Goal: Complete application form: Complete application form

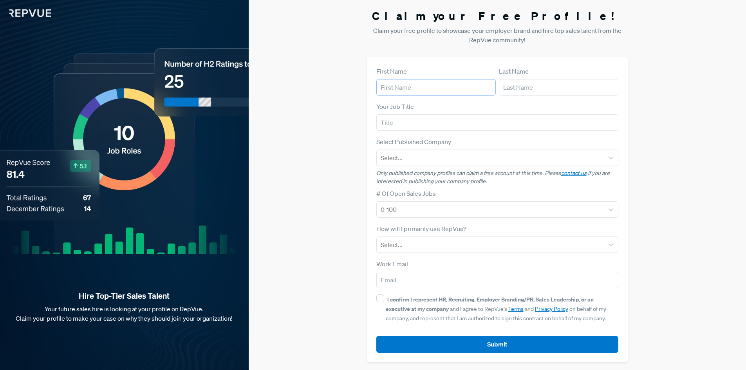
click at [415, 92] on input "text" at bounding box center [435, 87] width 119 height 16
type input "Johny"
type input "[PERSON_NAME]"
click at [406, 129] on input "text" at bounding box center [497, 122] width 242 height 16
type input "security analys"
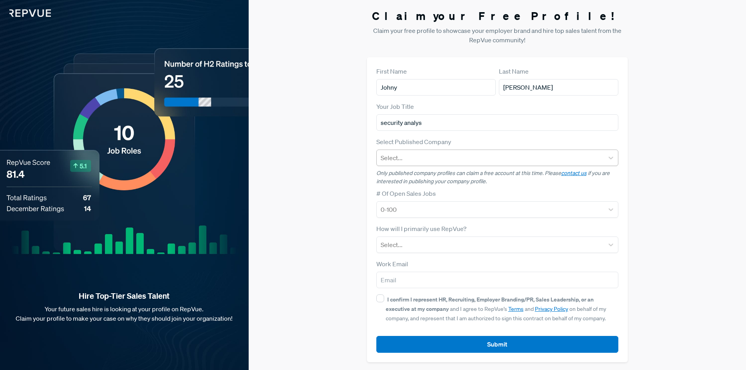
click at [430, 157] on div at bounding box center [491, 157] width 220 height 11
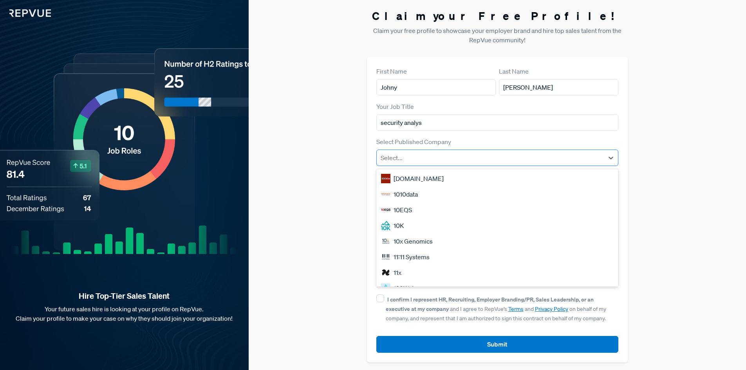
click at [431, 160] on div at bounding box center [491, 157] width 220 height 11
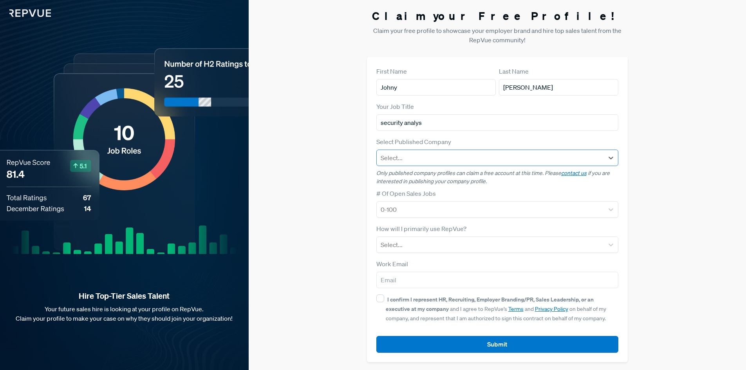
click at [516, 155] on div at bounding box center [491, 157] width 220 height 11
type input "so"
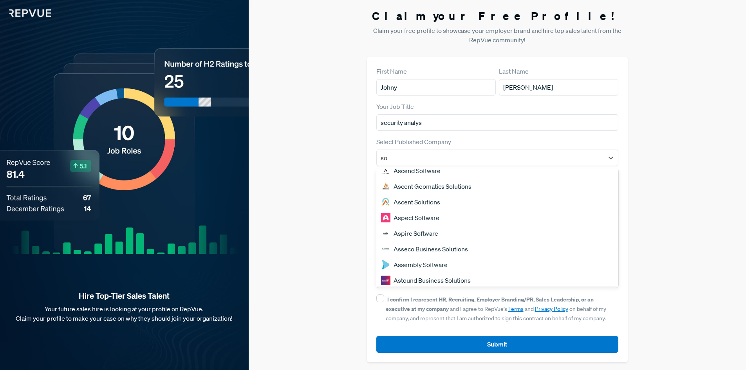
scroll to position [669, 0]
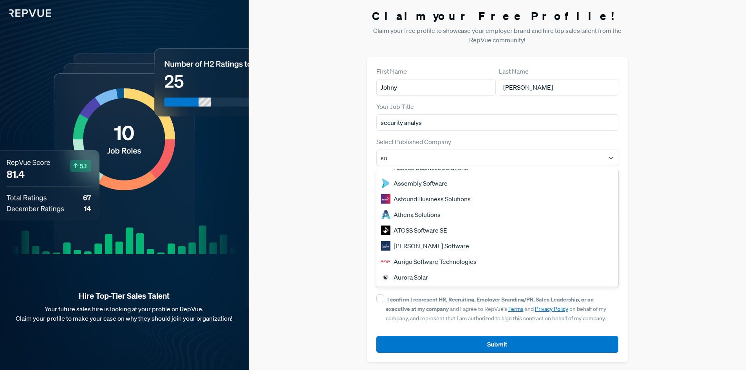
click at [415, 213] on div "Athena Solutions" at bounding box center [497, 215] width 242 height 16
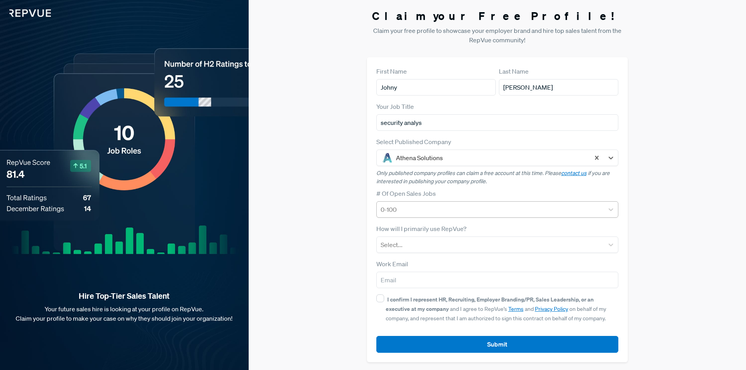
click at [457, 203] on div "0-100" at bounding box center [491, 209] width 228 height 14
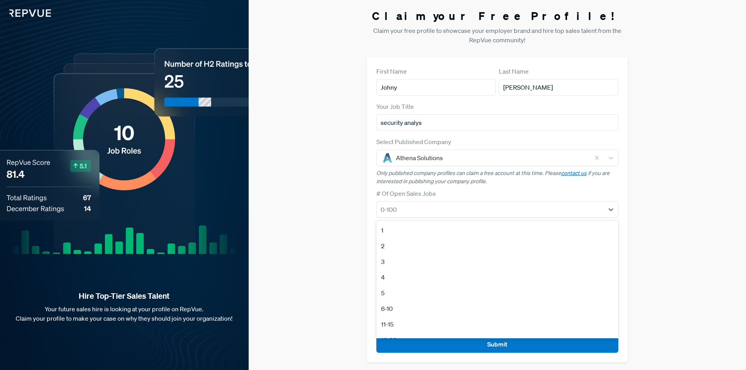
scroll to position [74, 0]
click at [444, 296] on div "51-100" at bounding box center [497, 298] width 242 height 16
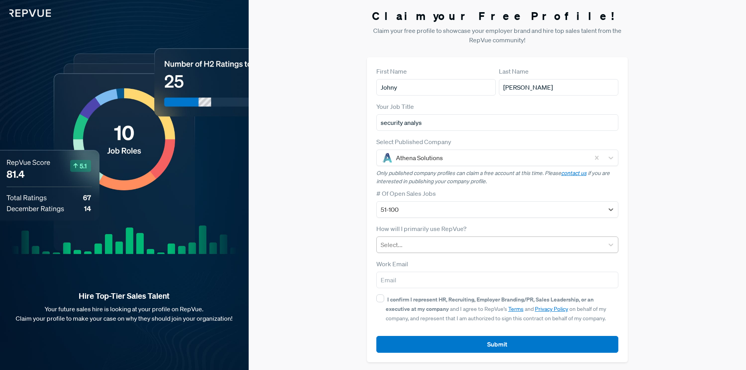
click at [473, 247] on div at bounding box center [491, 244] width 220 height 11
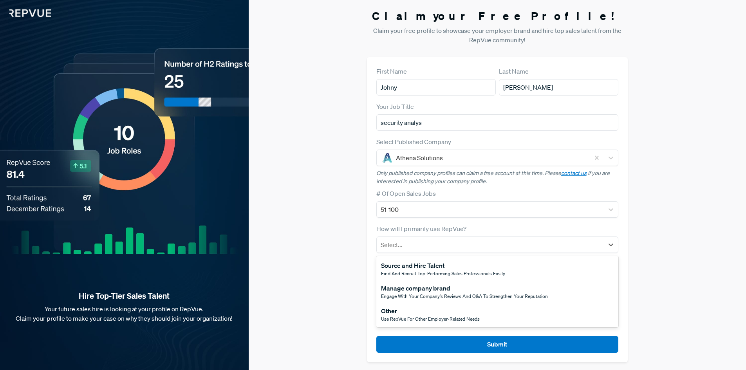
click at [448, 322] on div "Use RepVue for other employer-related needs" at bounding box center [430, 319] width 99 height 7
click at [481, 243] on div at bounding box center [491, 244] width 220 height 11
click at [475, 320] on span "Use RepVue for other employer-related needs" at bounding box center [430, 319] width 99 height 7
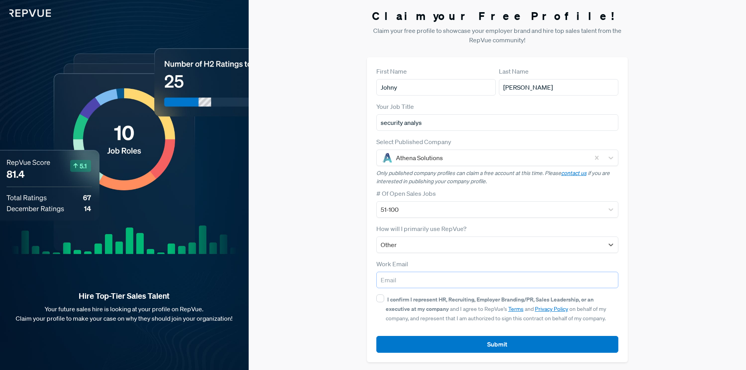
click at [463, 282] on input "email" at bounding box center [497, 280] width 242 height 16
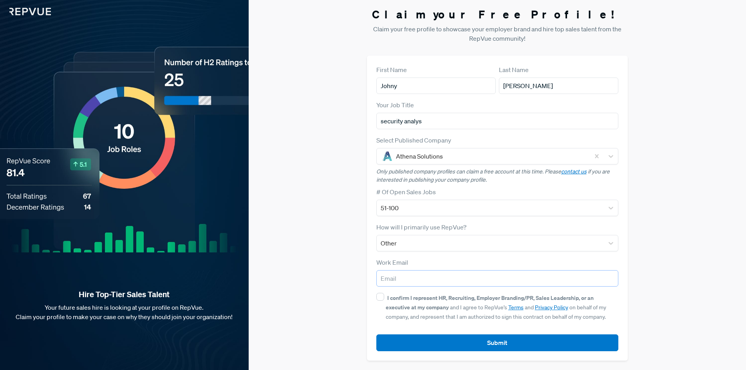
scroll to position [0, 0]
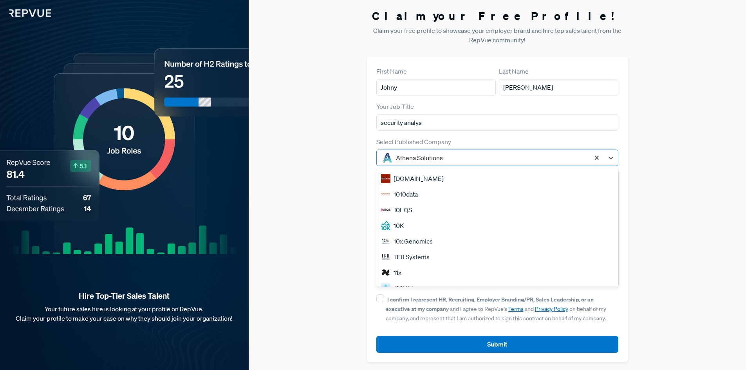
click at [559, 160] on div at bounding box center [491, 157] width 190 height 11
click at [682, 171] on div "Claim your Free Profile! Claim your free profile to showcase your employer bran…" at bounding box center [497, 186] width 497 height 372
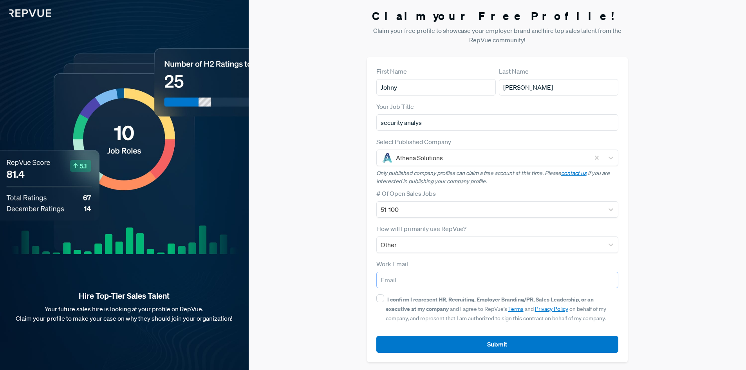
click at [458, 279] on input "email" at bounding box center [497, 280] width 242 height 16
click at [420, 275] on input "email" at bounding box center [497, 280] width 242 height 16
paste input "[EMAIL_ADDRESS][DOMAIN_NAME]"
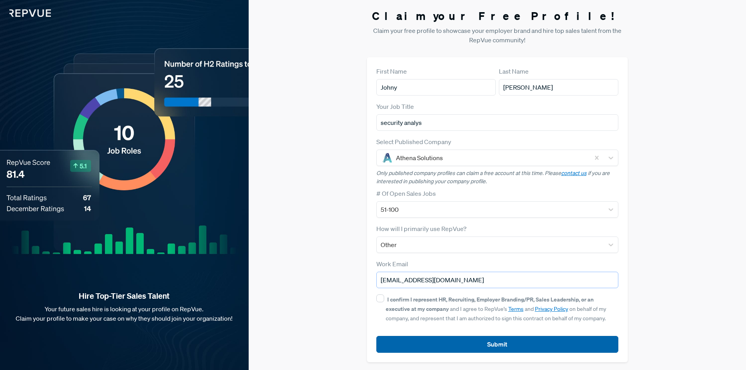
type input "[EMAIL_ADDRESS][DOMAIN_NAME]"
click at [435, 338] on button "Submit" at bounding box center [497, 344] width 242 height 17
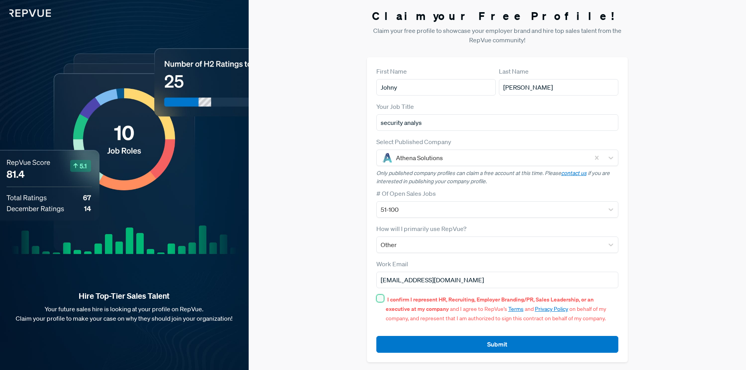
click at [377, 297] on input "I confirm I represent HR, Recruiting, Employer Branding/PR, Sales Leadership, o…" at bounding box center [380, 299] width 8 height 8
checkbox input "true"
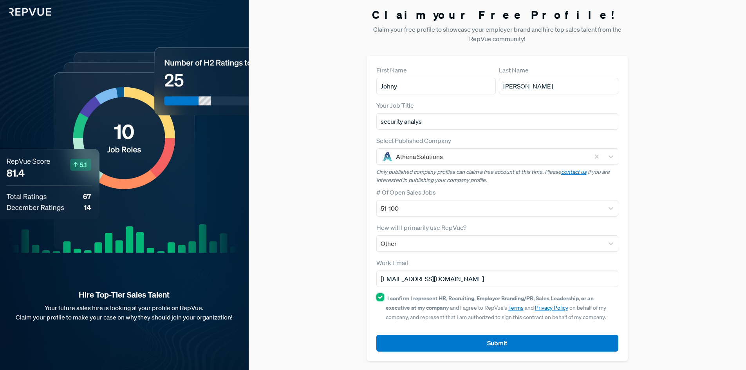
scroll to position [2, 0]
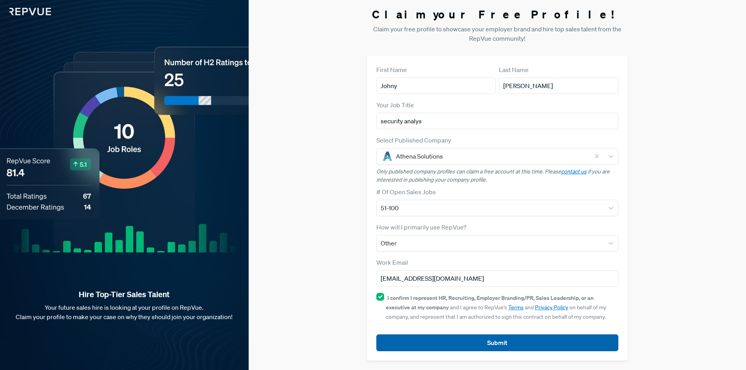
click at [427, 340] on button "Submit" at bounding box center [497, 342] width 242 height 17
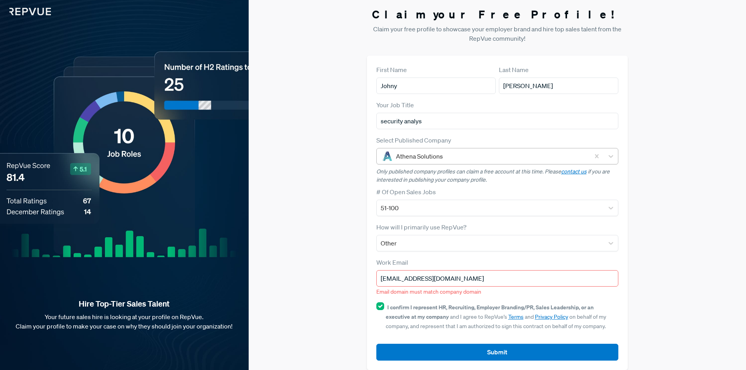
click at [491, 161] on div at bounding box center [491, 156] width 190 height 11
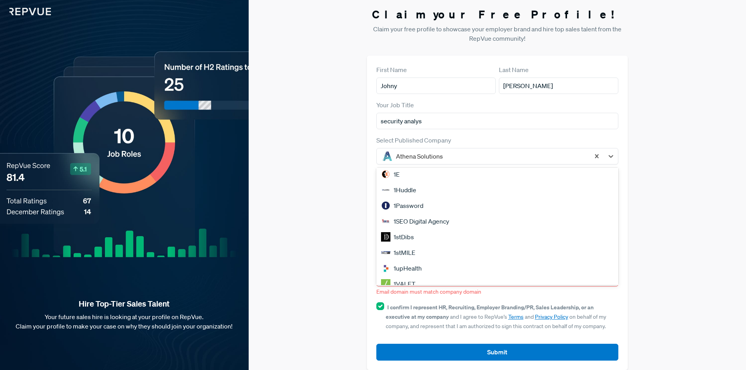
scroll to position [313, 0]
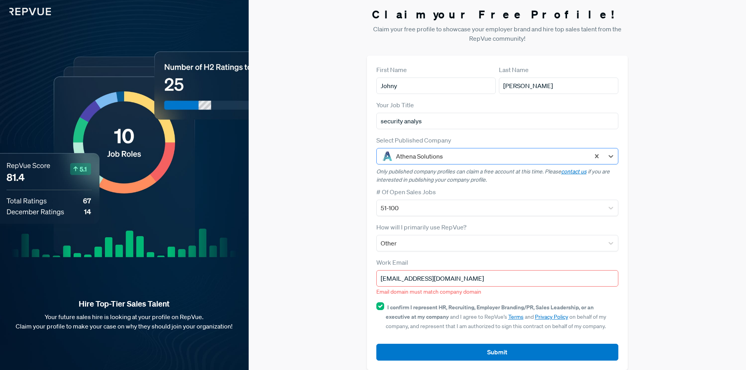
drag, startPoint x: 459, startPoint y: 159, endPoint x: 394, endPoint y: 159, distance: 64.2
click at [396, 159] on div at bounding box center [491, 156] width 190 height 11
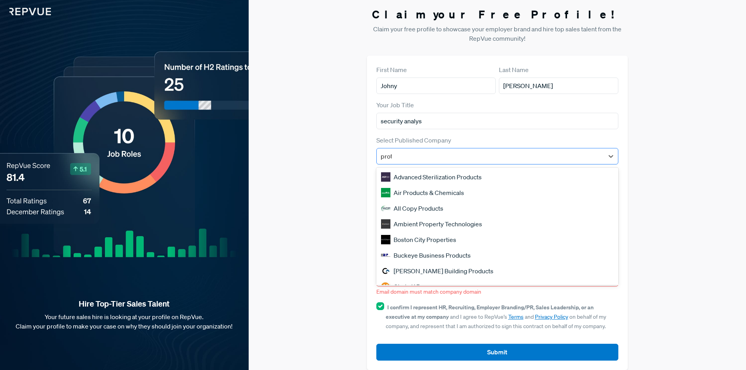
type input "proto"
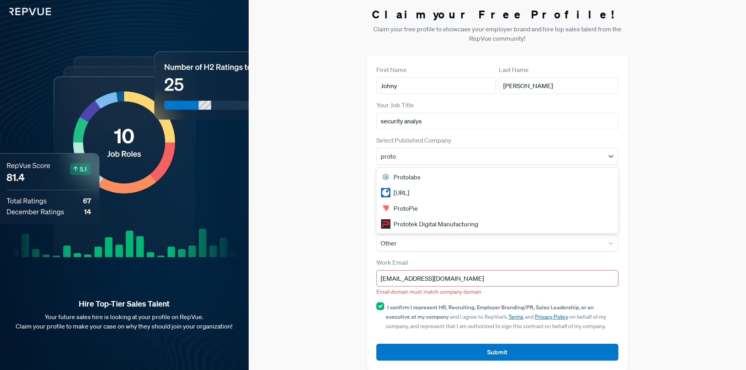
click at [416, 193] on div "[URL]" at bounding box center [497, 193] width 242 height 16
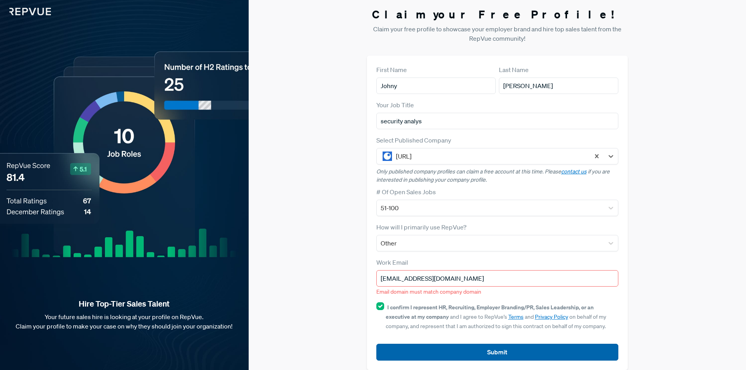
click at [488, 351] on button "Submit" at bounding box center [497, 352] width 242 height 17
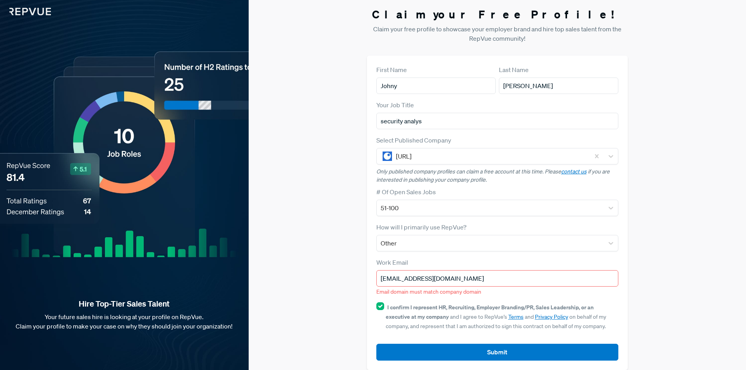
scroll to position [11, 0]
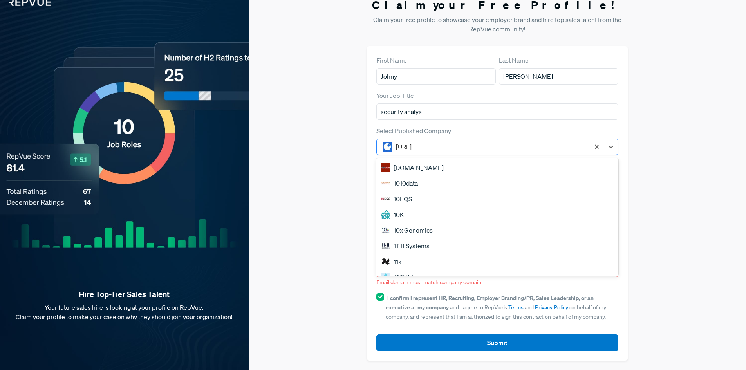
click at [484, 145] on div at bounding box center [491, 146] width 190 height 11
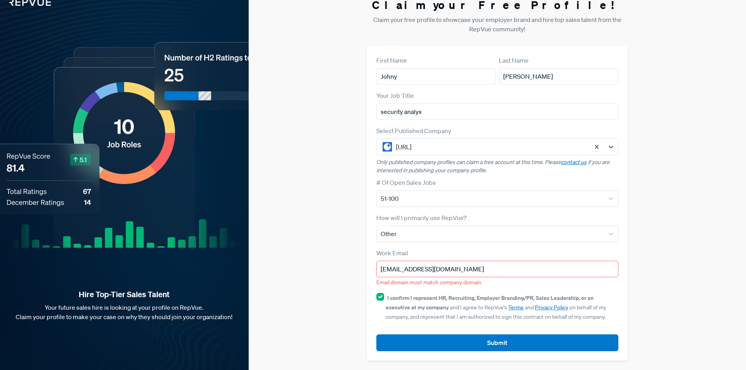
drag, startPoint x: 437, startPoint y: 148, endPoint x: 363, endPoint y: 147, distance: 74.8
click at [363, 147] on div "Claim your Free Profile! Claim your free profile to showcase your employer bran…" at bounding box center [497, 179] width 497 height 381
click at [407, 146] on div at bounding box center [491, 146] width 190 height 11
type input "s"
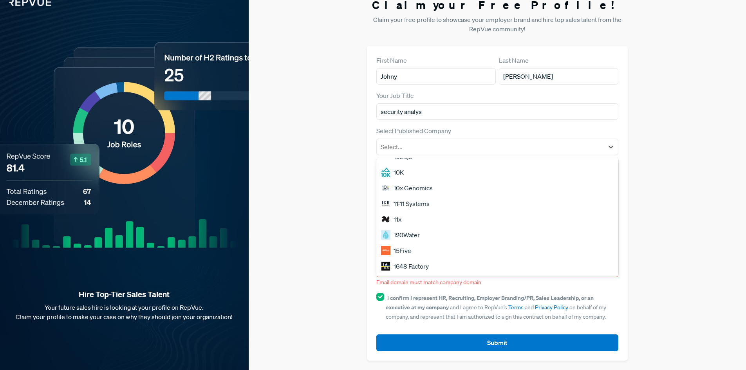
scroll to position [0, 0]
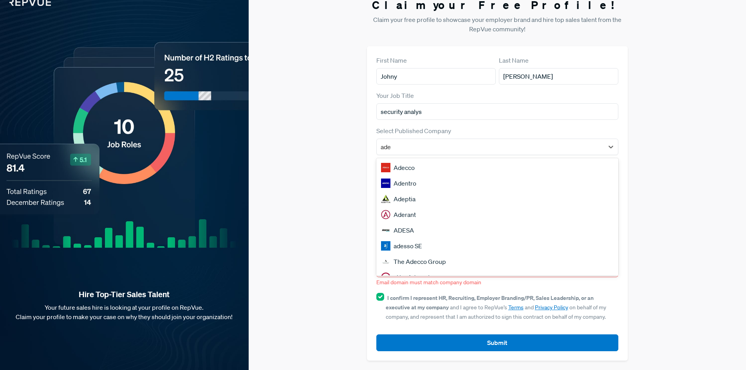
type input "ade"
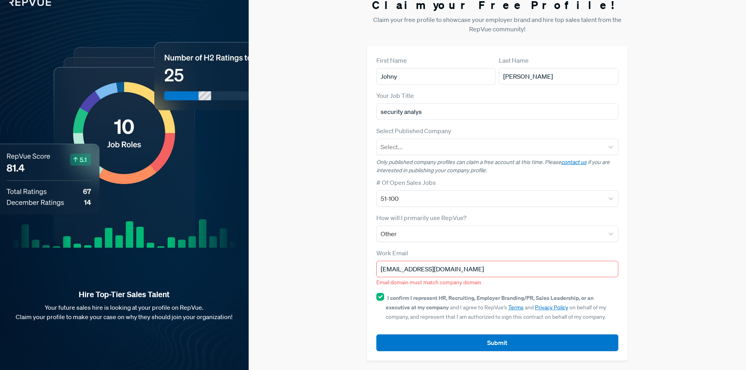
click at [428, 270] on input "[EMAIL_ADDRESS][DOMAIN_NAME]" at bounding box center [497, 269] width 242 height 16
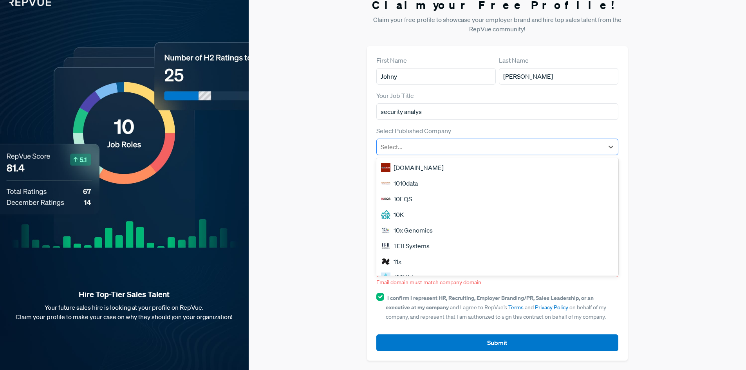
click at [426, 145] on div at bounding box center [491, 146] width 220 height 11
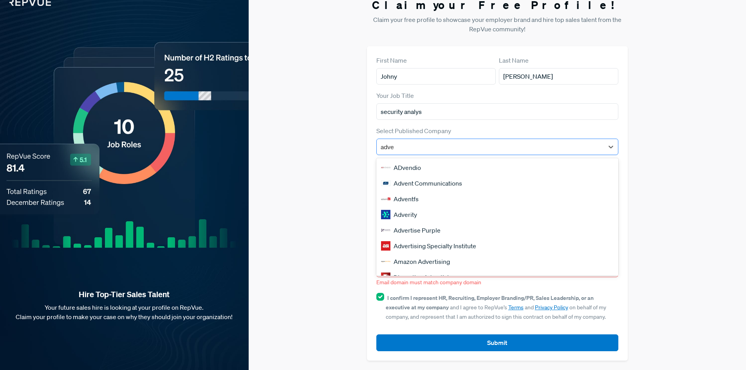
type input "adver"
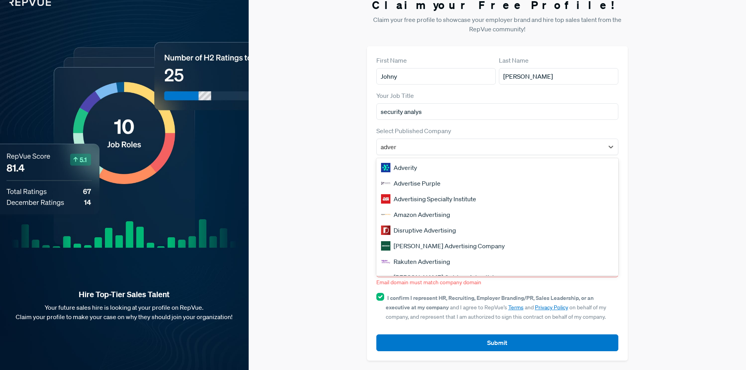
click at [438, 170] on div "Adverity" at bounding box center [497, 168] width 242 height 16
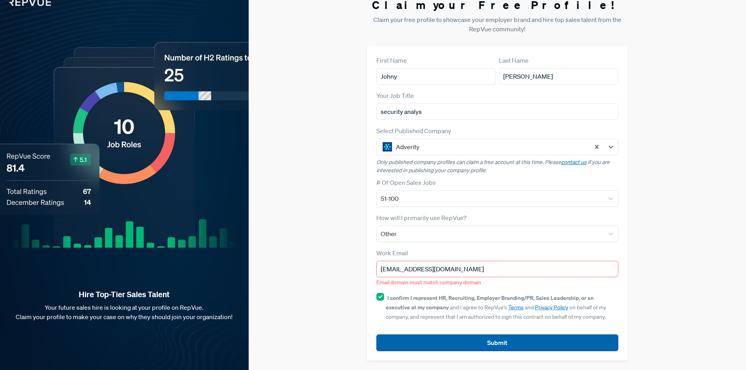
click at [451, 340] on button "Submit" at bounding box center [497, 342] width 242 height 17
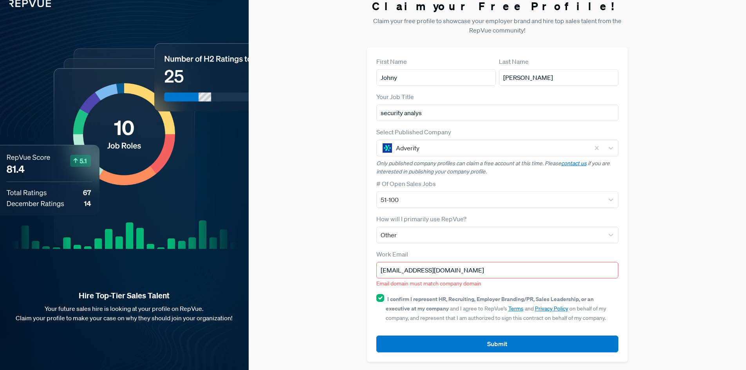
scroll to position [11, 0]
